Goal: Task Accomplishment & Management: Manage account settings

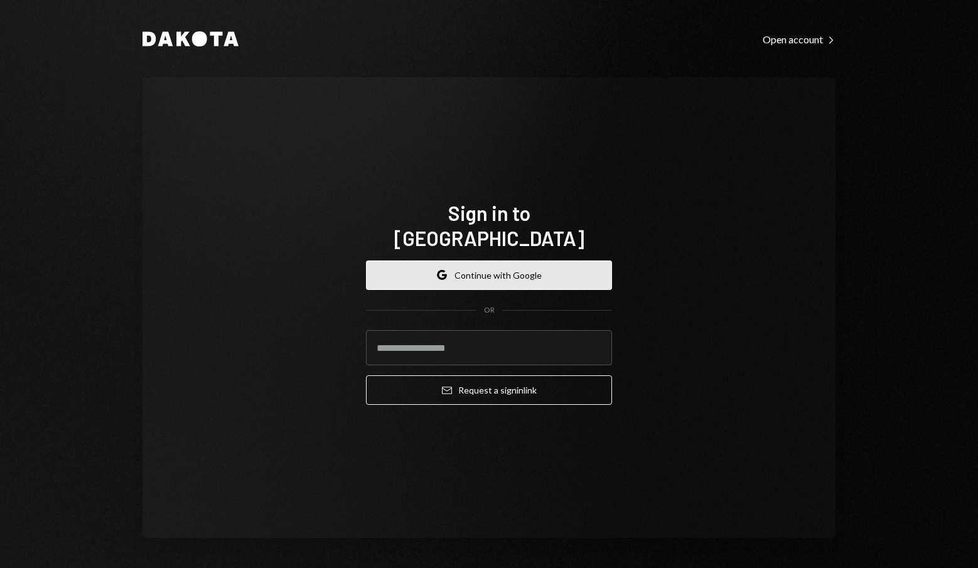
click at [509, 267] on button "Google Continue with Google" at bounding box center [489, 276] width 246 height 30
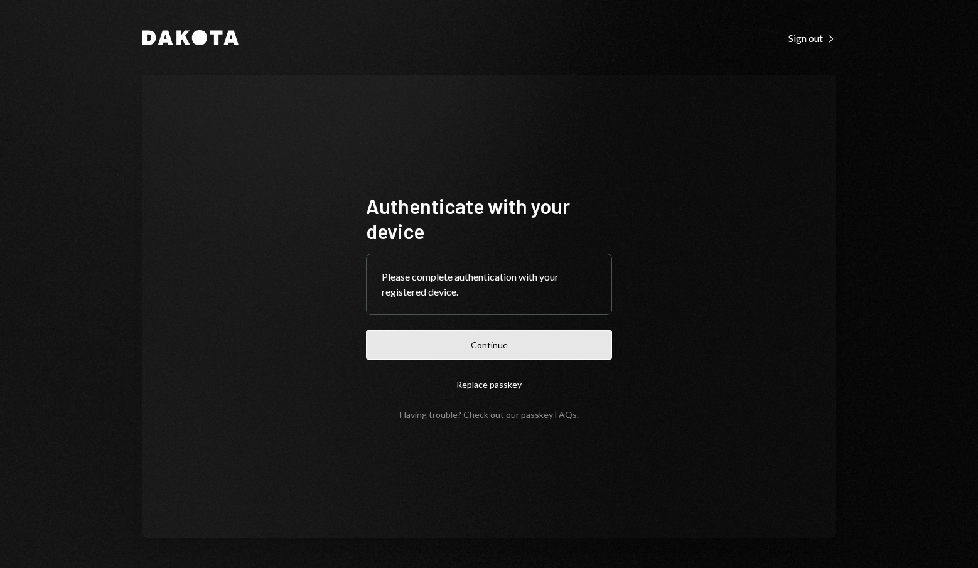
click at [500, 348] on button "Continue" at bounding box center [489, 345] width 246 height 30
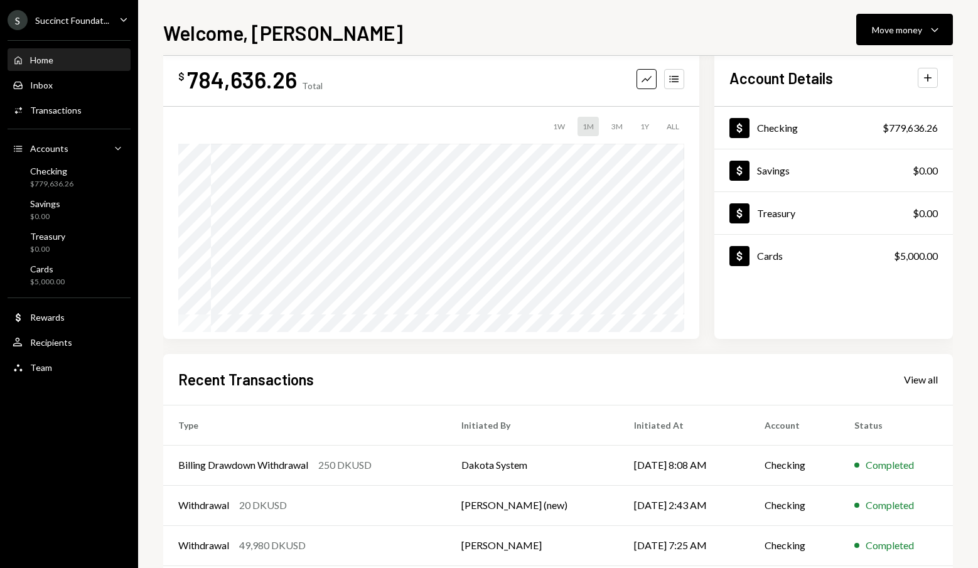
scroll to position [48, 0]
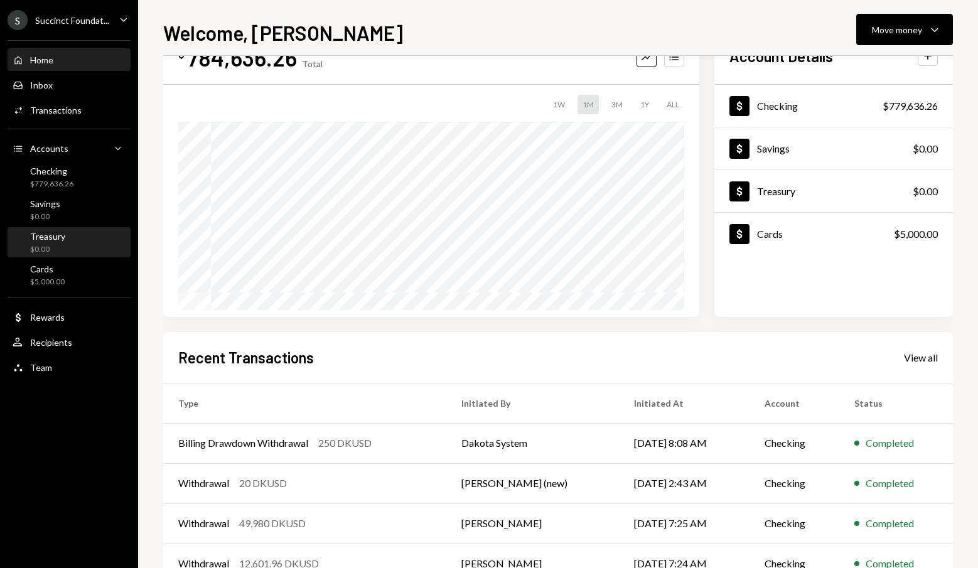
click at [75, 242] on div "Treasury $0.00" at bounding box center [69, 243] width 113 height 24
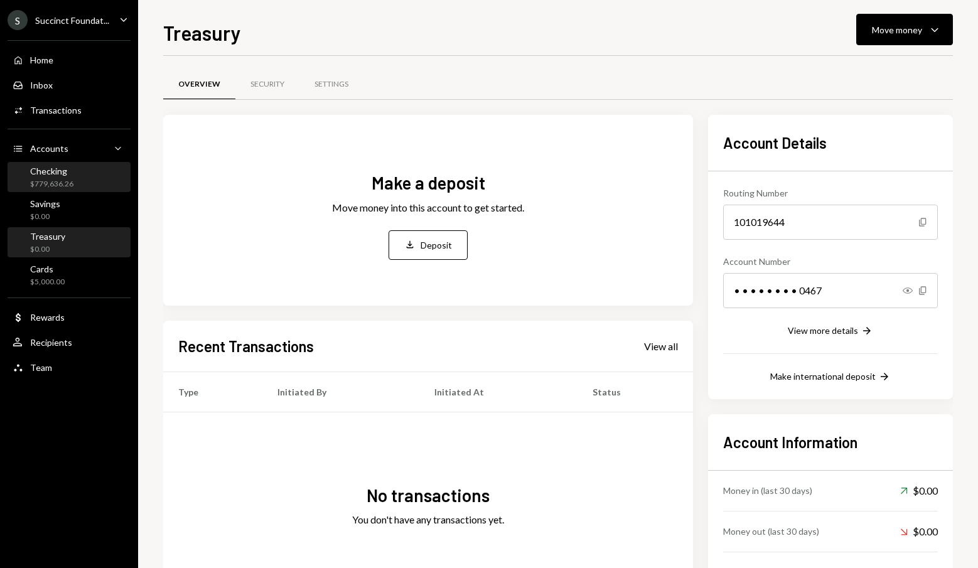
click at [61, 181] on div "$779,636.26" at bounding box center [51, 184] width 43 height 11
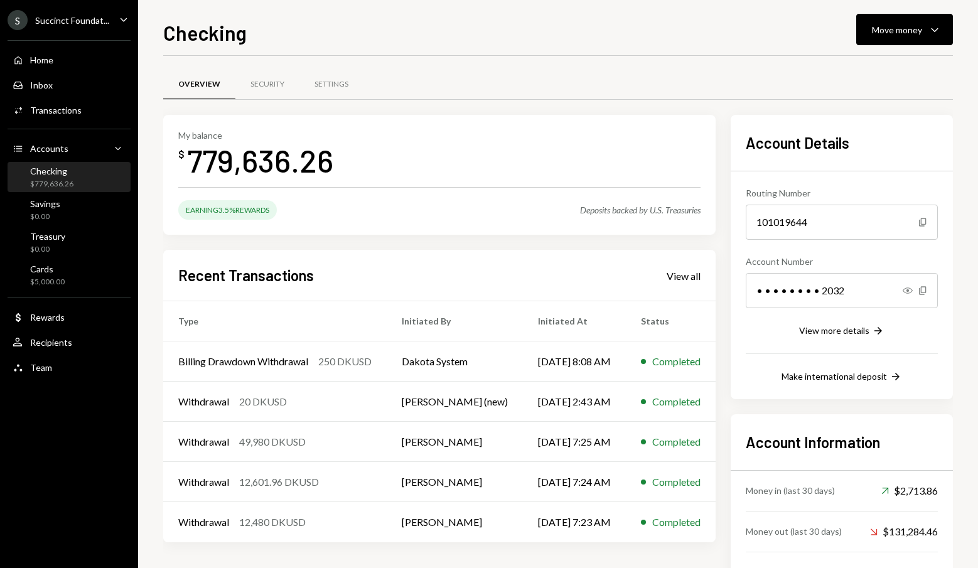
click at [257, 207] on div "Earning 3.5% Rewards" at bounding box center [227, 209] width 99 height 19
click at [72, 242] on div "Treasury $0.00" at bounding box center [69, 243] width 113 height 24
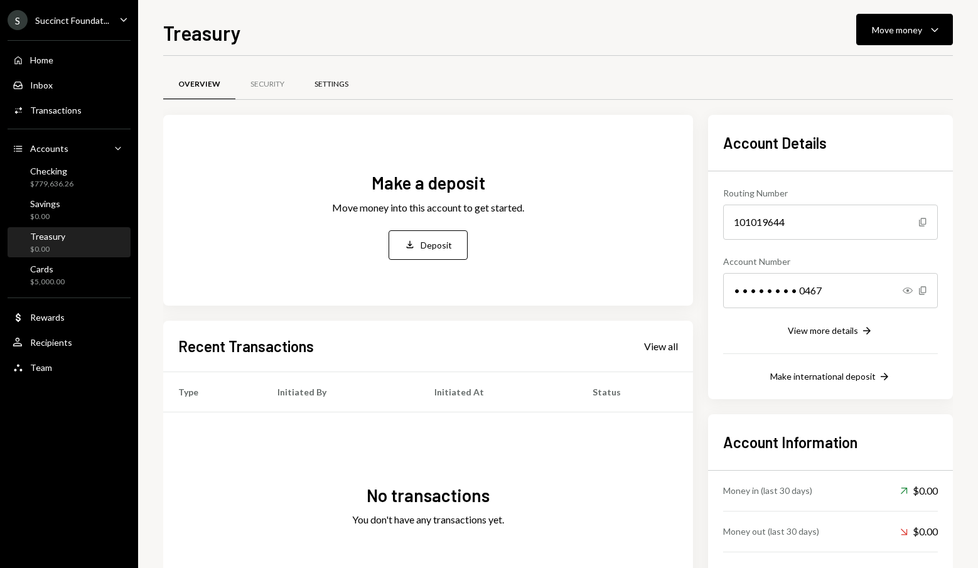
click at [335, 85] on div "Settings" at bounding box center [332, 84] width 34 height 11
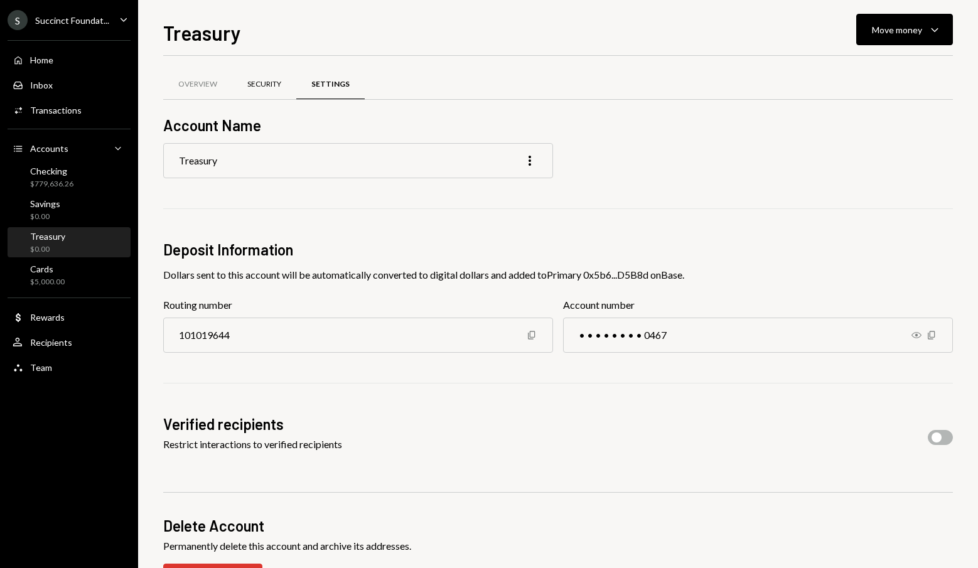
click at [279, 71] on div "Security" at bounding box center [264, 85] width 64 height 30
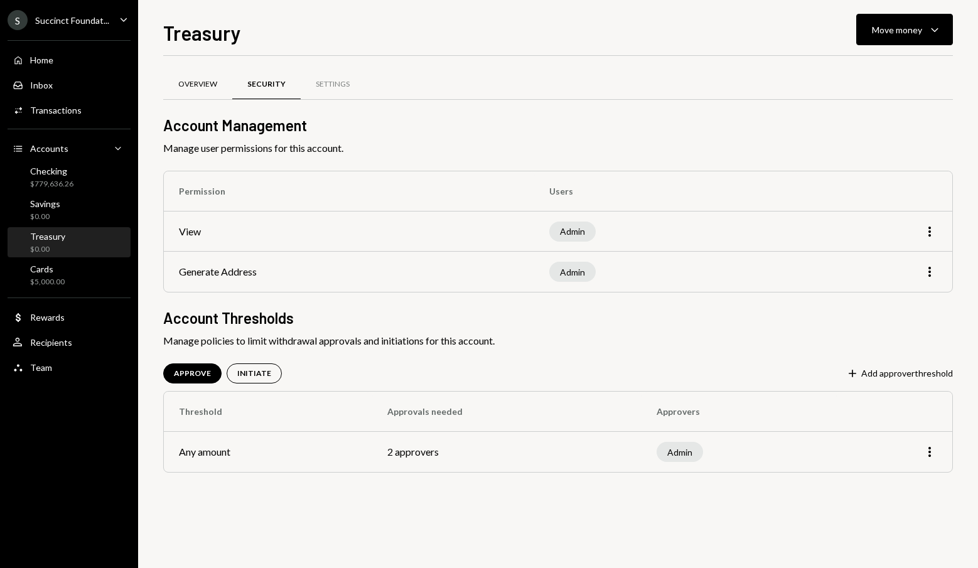
click at [203, 85] on div "Overview" at bounding box center [197, 84] width 39 height 11
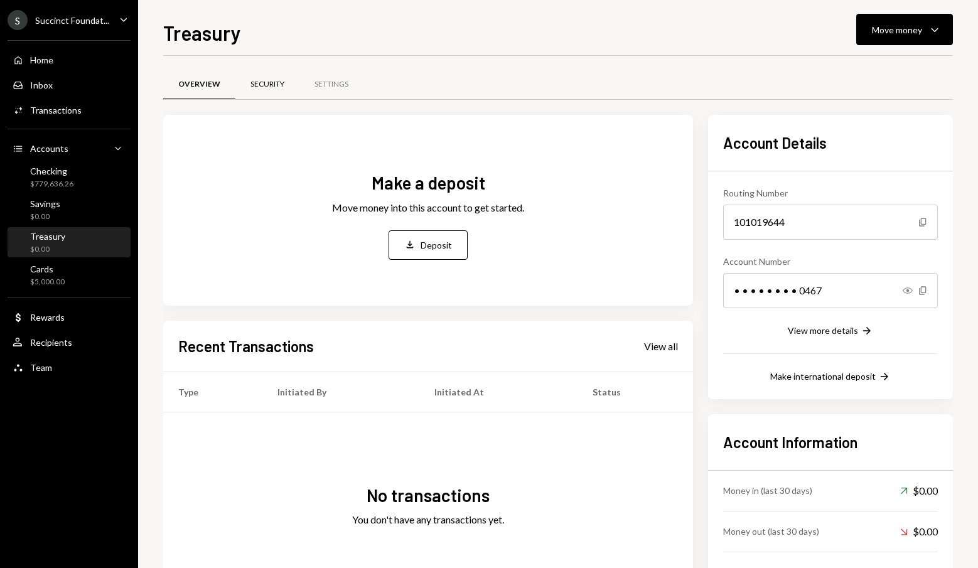
click at [259, 85] on div "Security" at bounding box center [267, 84] width 34 height 11
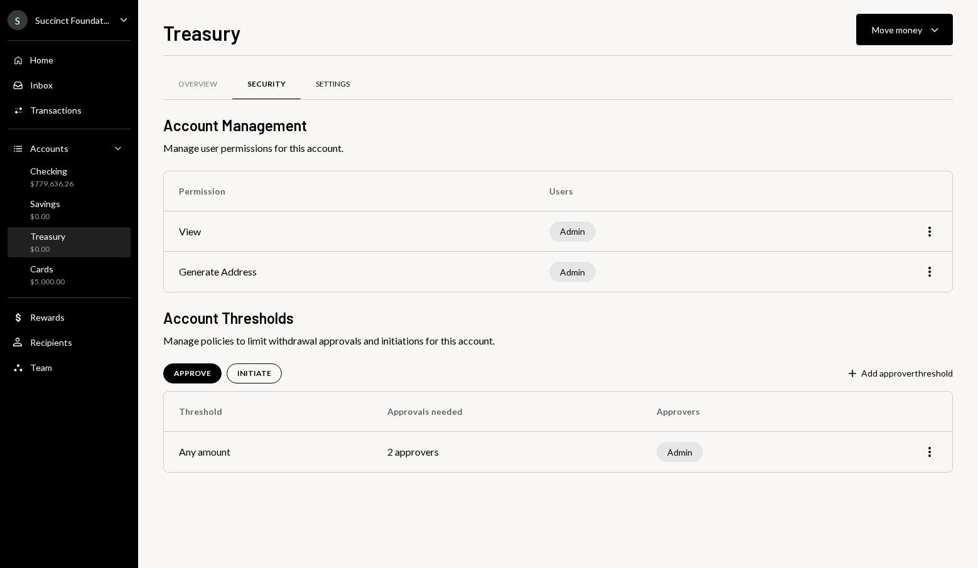
click at [351, 85] on div "Settings" at bounding box center [333, 85] width 64 height 30
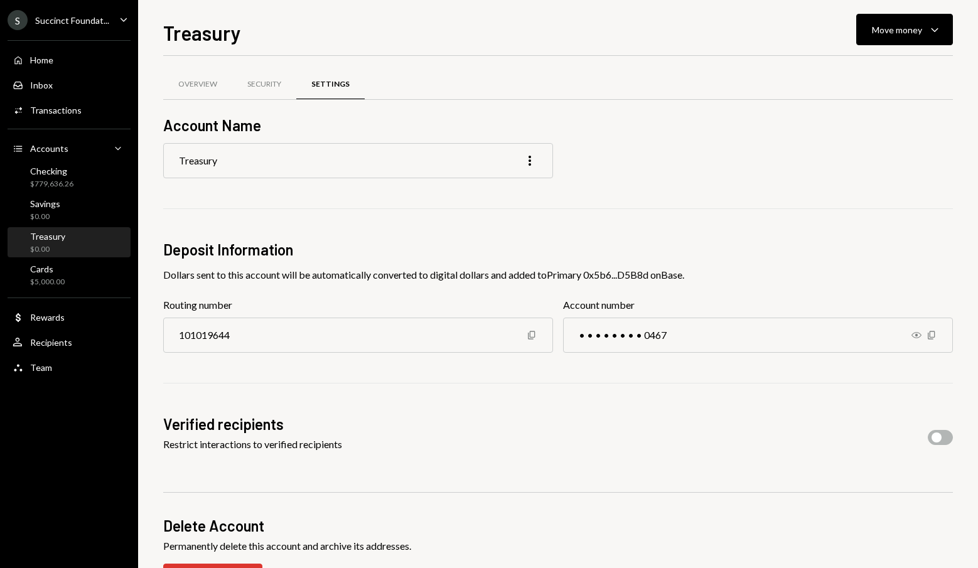
scroll to position [43, 0]
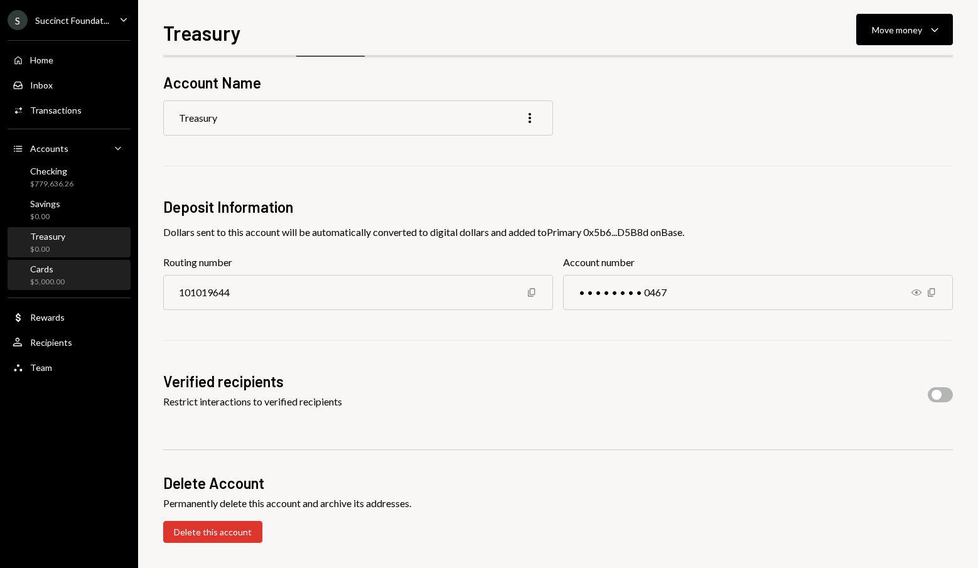
click at [68, 281] on div "Cards $5,000.00" at bounding box center [69, 276] width 113 height 24
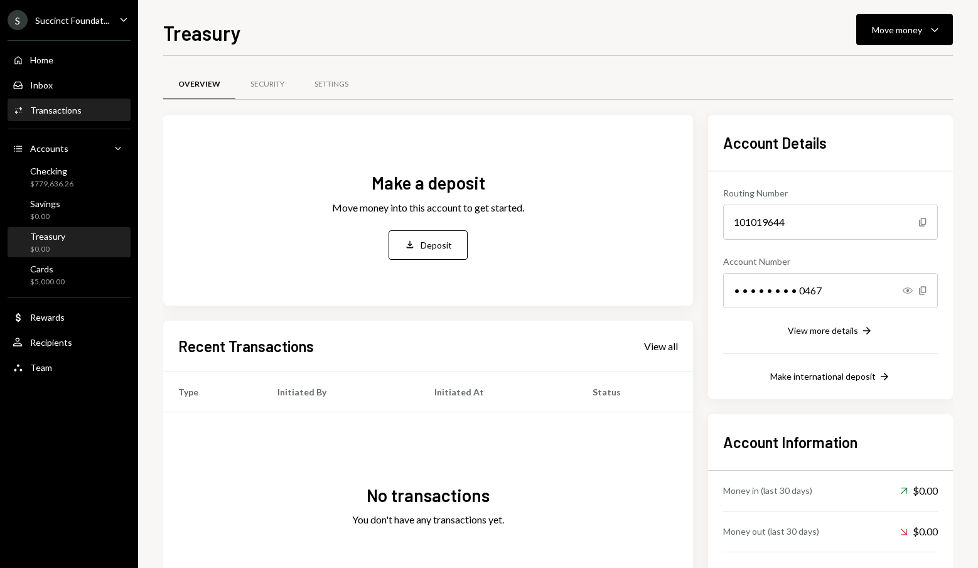
click at [73, 108] on div "Transactions" at bounding box center [55, 110] width 51 height 11
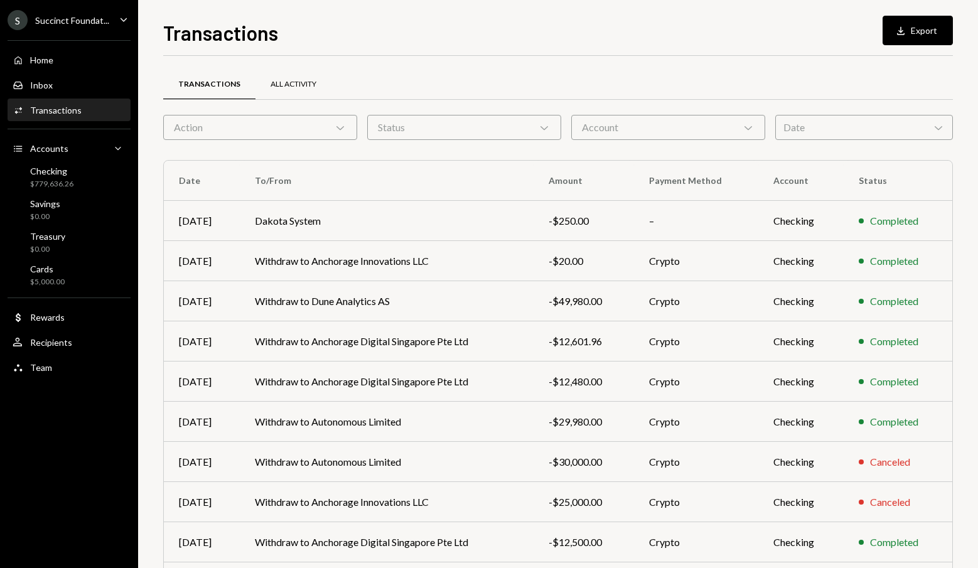
click at [311, 85] on div "All Activity" at bounding box center [294, 84] width 46 height 11
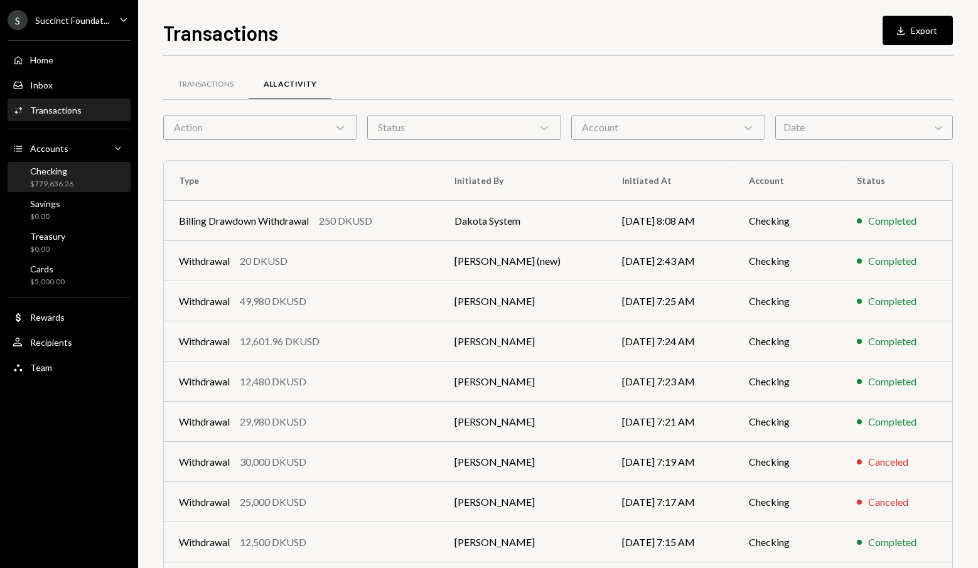
click at [87, 183] on div "Checking $779,636.26" at bounding box center [69, 178] width 113 height 24
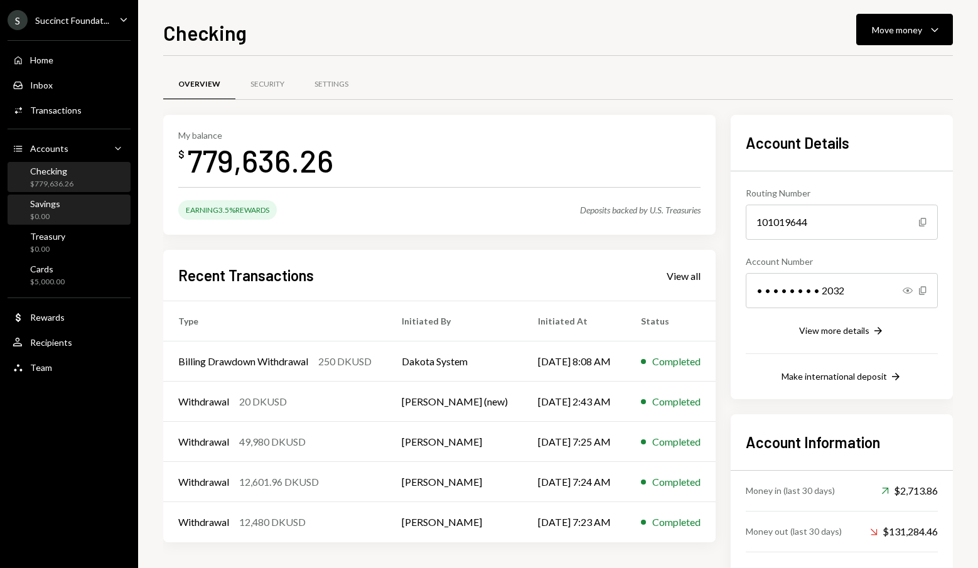
click at [94, 215] on div "Savings $0.00" at bounding box center [69, 210] width 113 height 24
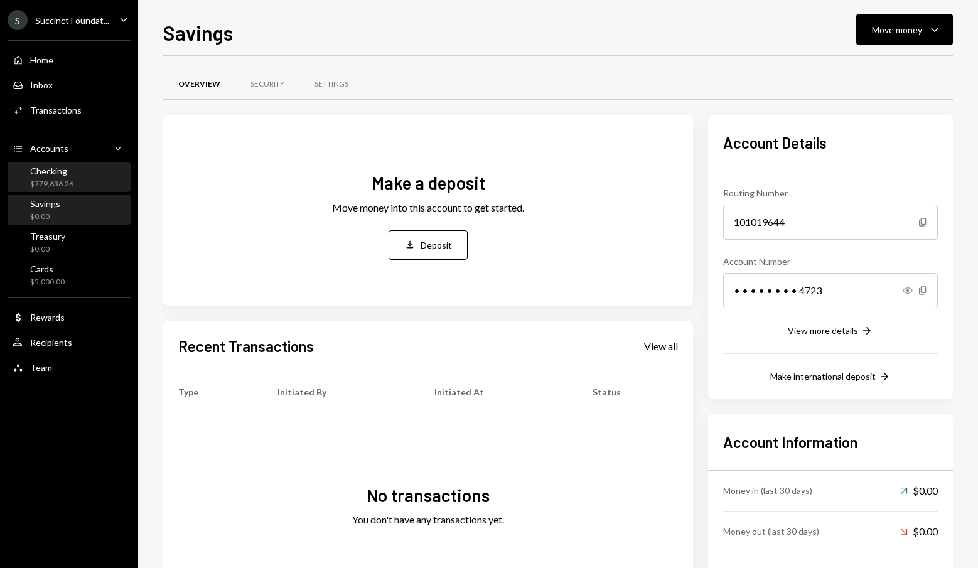
click at [89, 182] on div "Checking $779,636.26" at bounding box center [69, 178] width 113 height 24
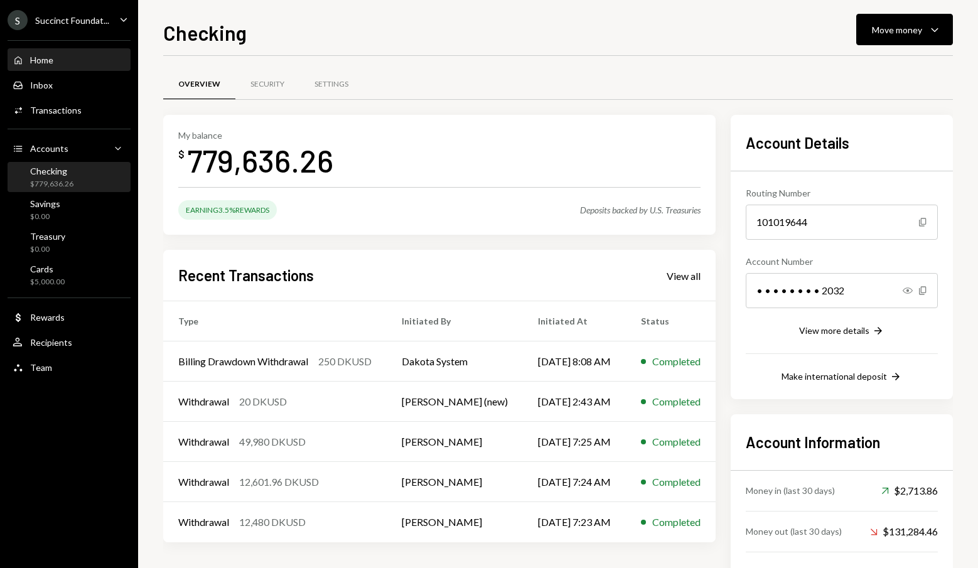
click at [99, 60] on div "Home Home" at bounding box center [69, 60] width 113 height 11
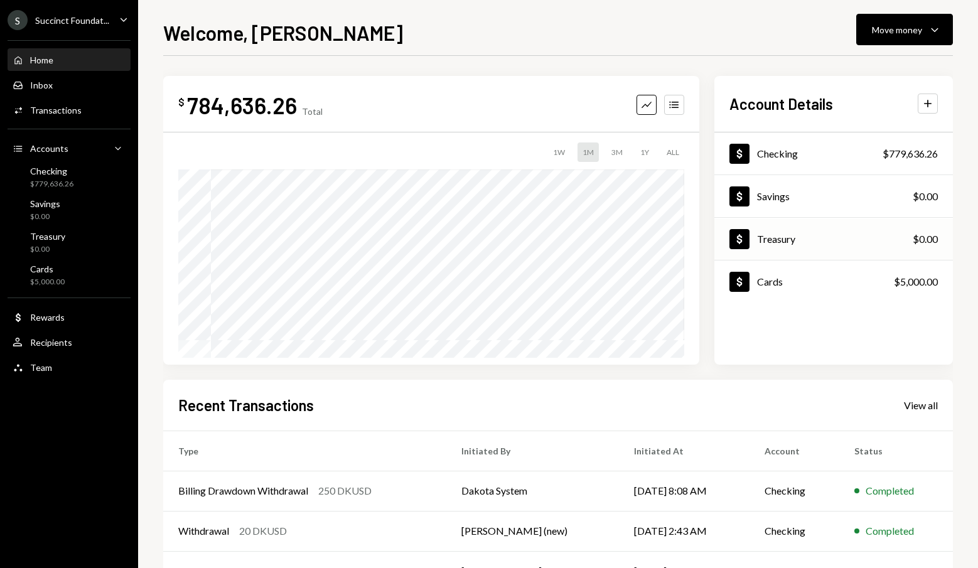
click at [750, 235] on div "Dollar Treasury" at bounding box center [763, 239] width 66 height 20
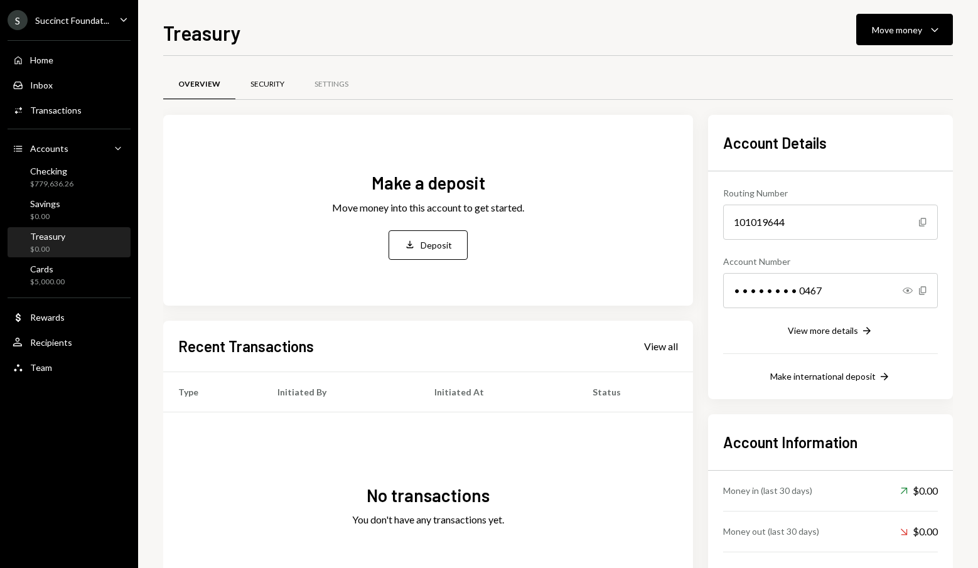
click at [278, 83] on div "Security" at bounding box center [267, 84] width 34 height 11
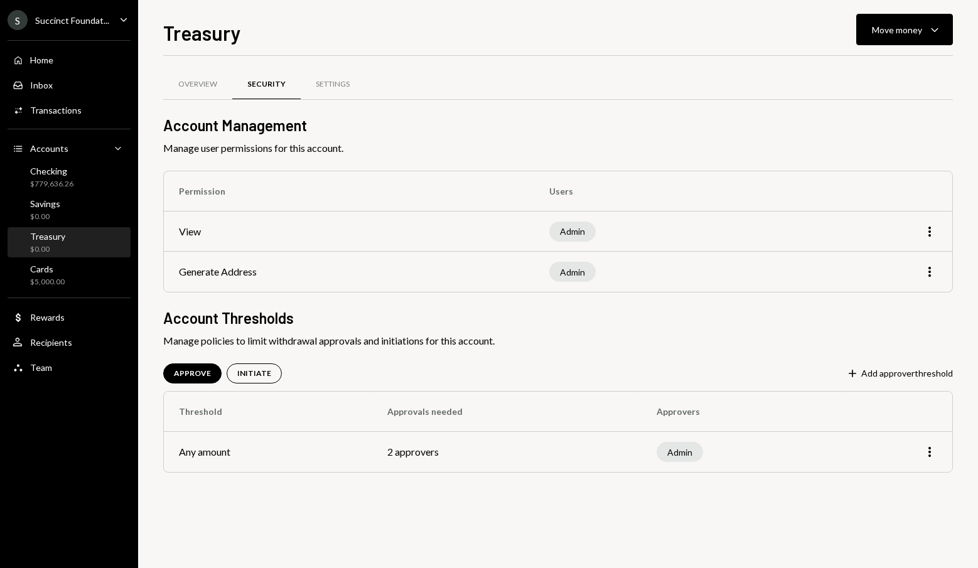
click at [381, 85] on div "Overview Security Settings" at bounding box center [558, 84] width 790 height 32
click at [343, 84] on div "Settings" at bounding box center [333, 84] width 34 height 11
